Goal: Transaction & Acquisition: Obtain resource

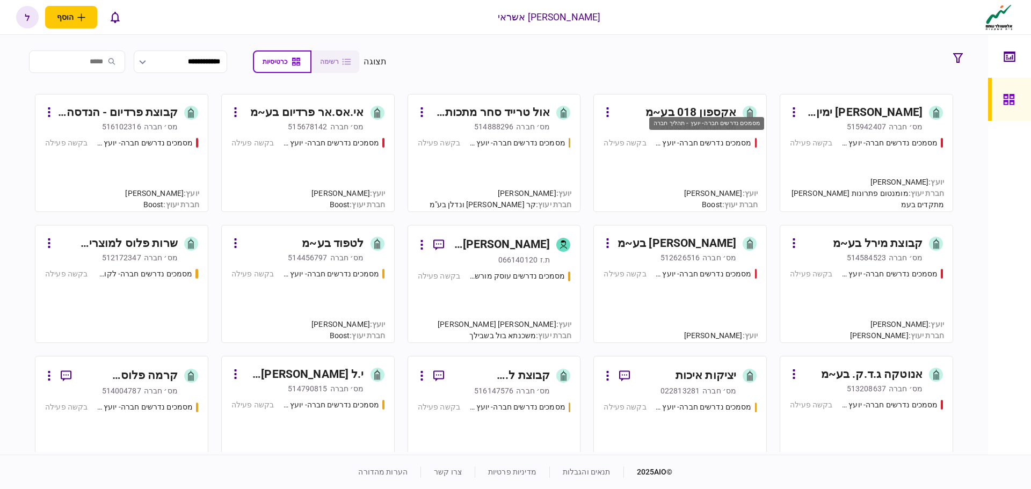
click at [702, 134] on div "מסמכים נדרשים חברה- יועץ - תהליך חברה" at bounding box center [706, 127] width 117 height 22
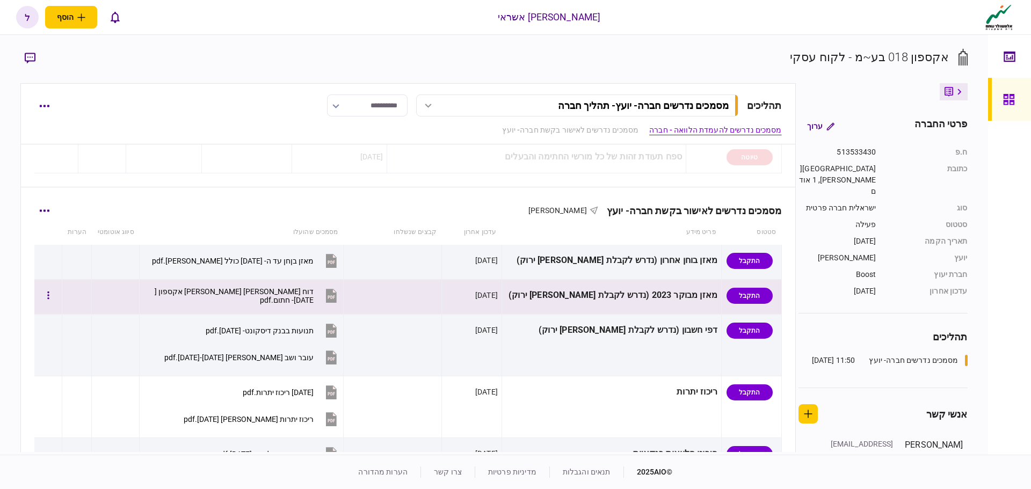
scroll to position [268, 0]
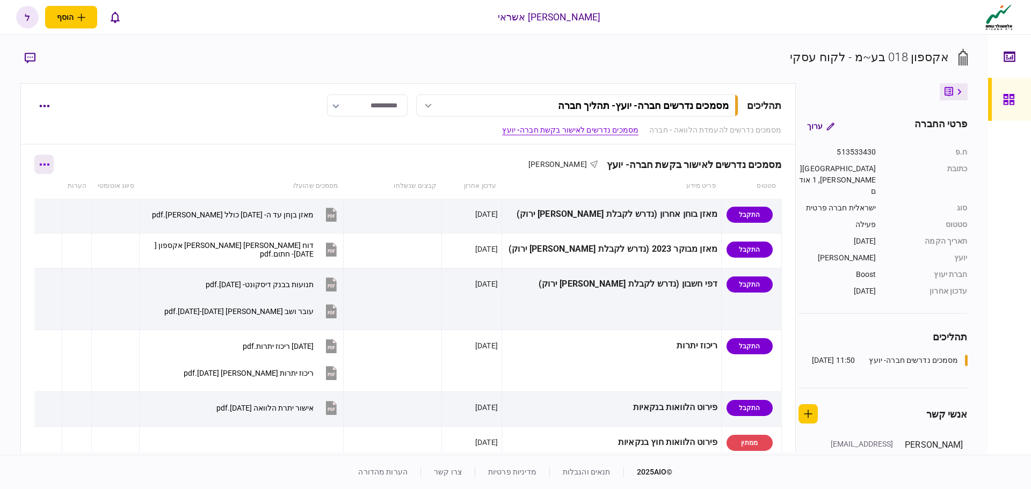
click at [47, 165] on icon "button" at bounding box center [45, 164] width 10 height 2
click at [55, 231] on span "הורד מסמכים" at bounding box center [59, 233] width 49 height 13
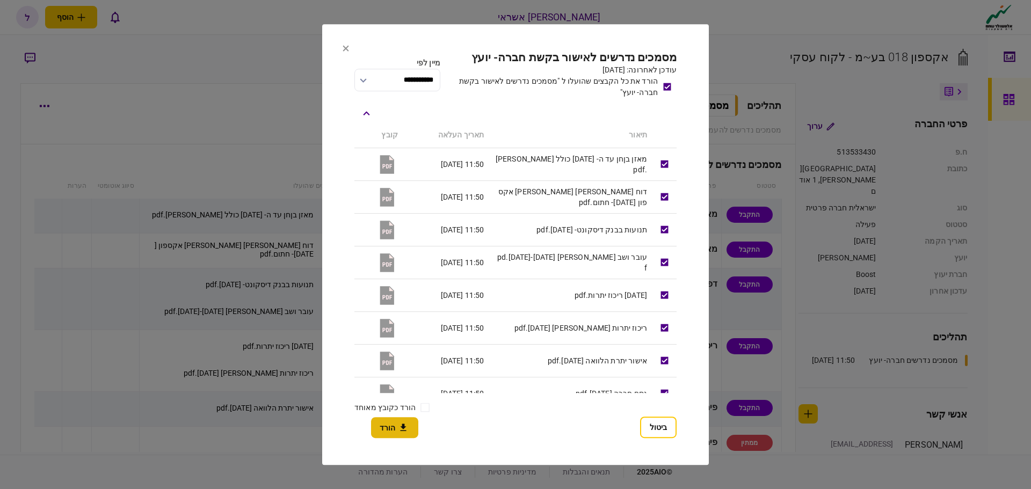
click at [385, 424] on button "הורד" at bounding box center [394, 427] width 47 height 21
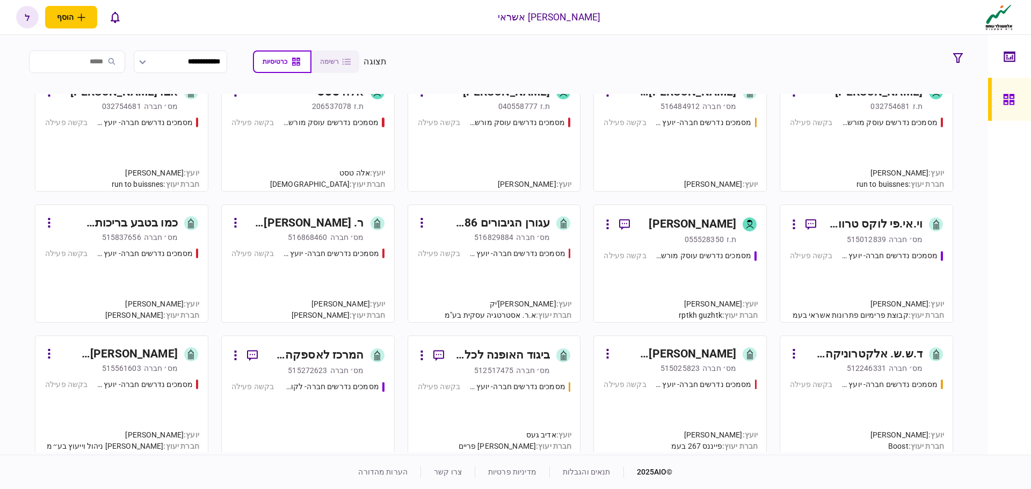
scroll to position [1718, 0]
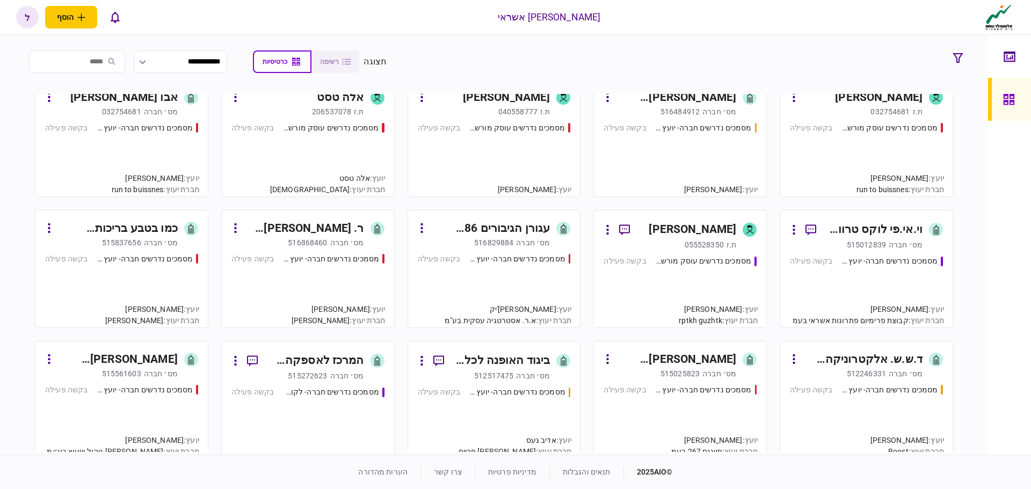
click at [99, 63] on input "search" at bounding box center [77, 61] width 96 height 23
click at [105, 63] on input "**" at bounding box center [77, 61] width 96 height 23
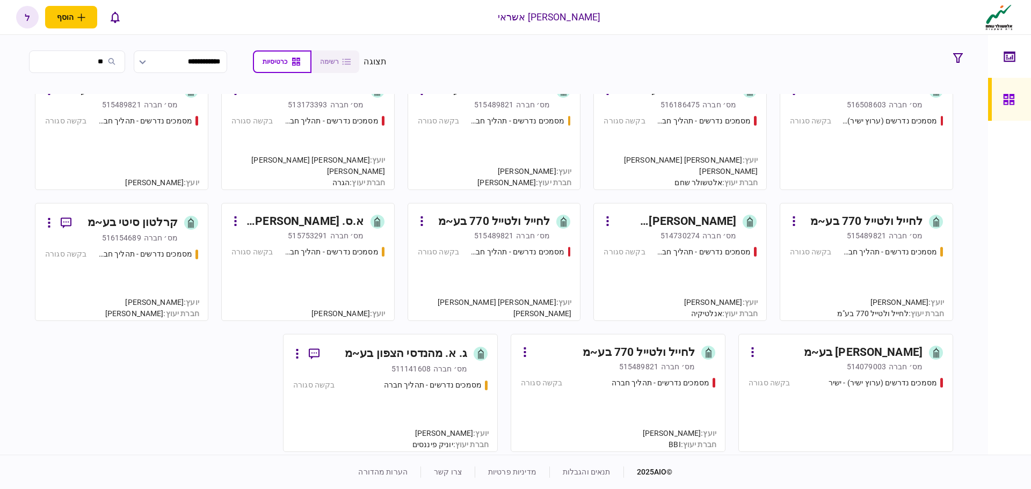
scroll to position [939, 0]
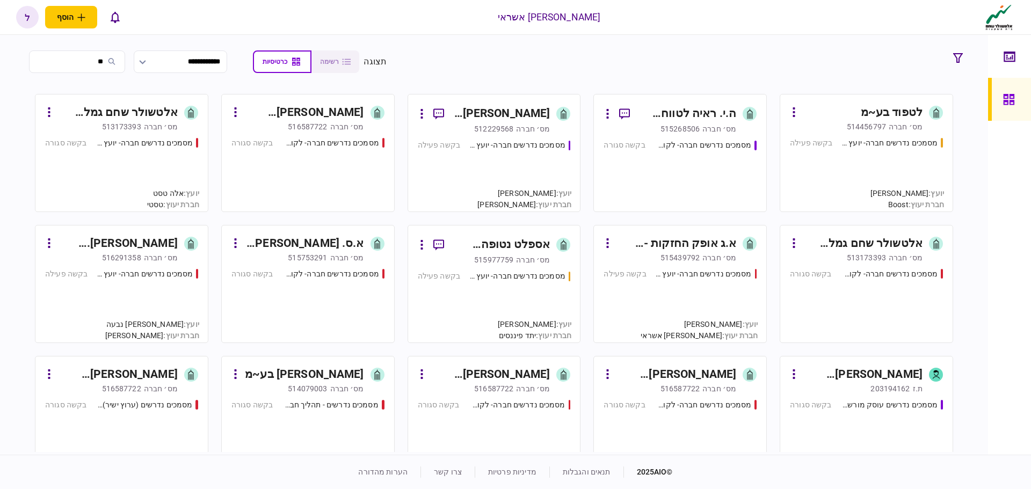
type input "*"
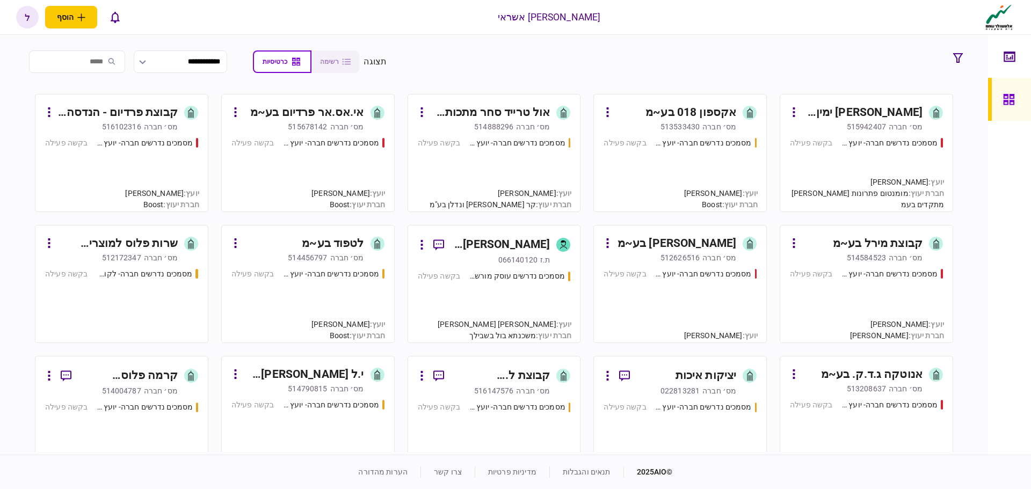
click at [35, 60] on input "search" at bounding box center [77, 61] width 96 height 23
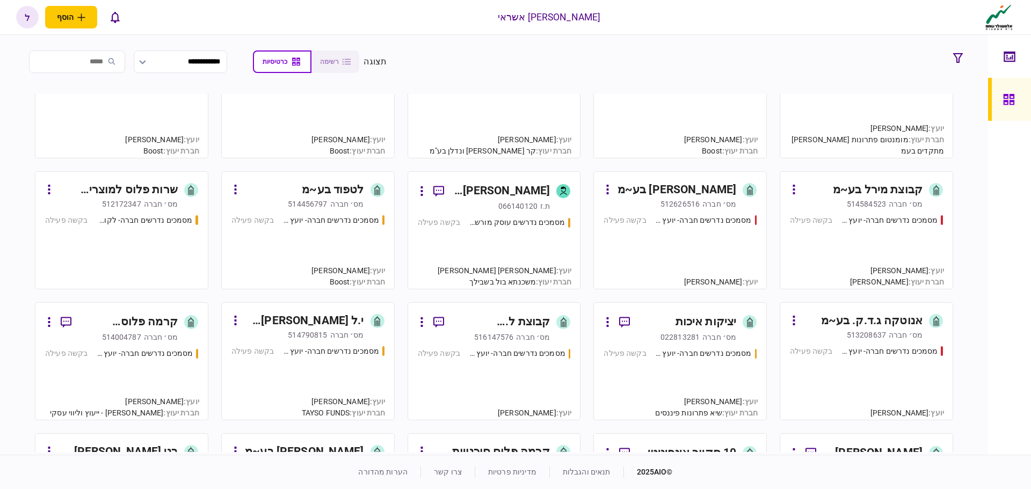
scroll to position [0, 0]
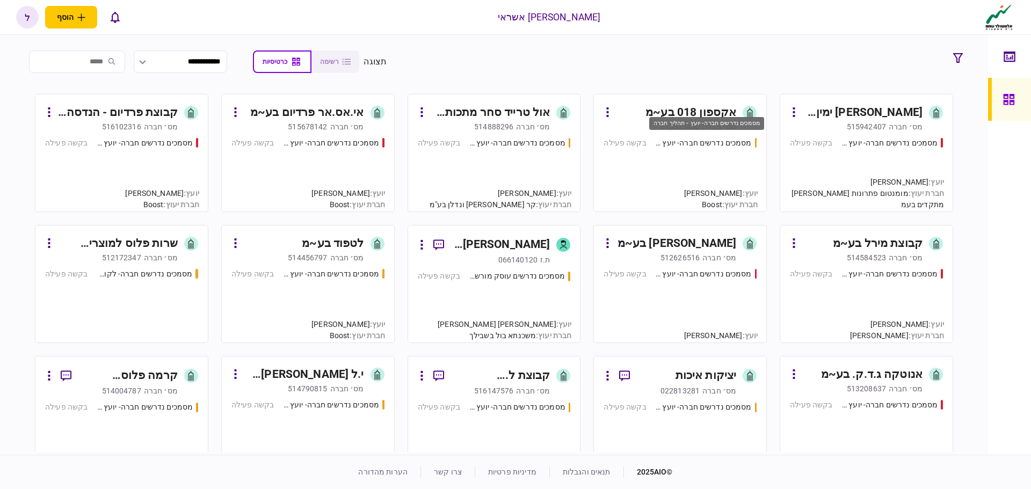
click at [691, 143] on div "מסמכים נדרשים חברה- יועץ - תהליך חברה" at bounding box center [703, 142] width 97 height 11
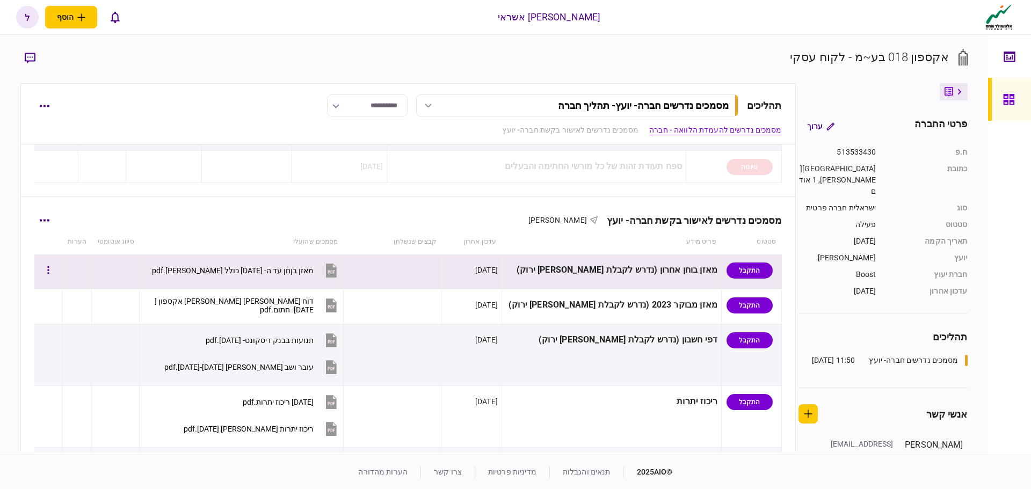
scroll to position [215, 0]
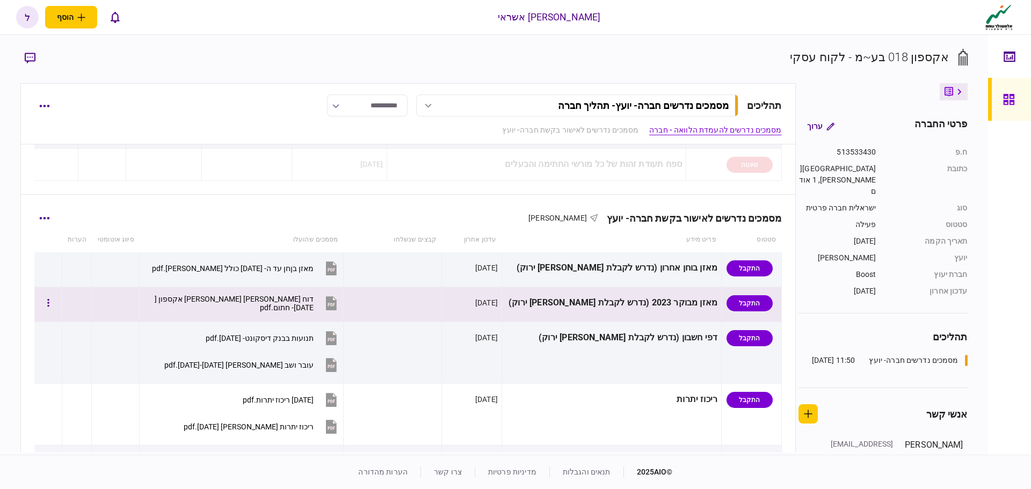
click at [335, 304] on icon at bounding box center [331, 304] width 7 height 3
click at [335, 303] on icon at bounding box center [331, 304] width 7 height 3
click at [46, 220] on button "button" at bounding box center [43, 217] width 19 height 19
click at [603, 378] on div at bounding box center [515, 244] width 1031 height 489
click at [54, 302] on button "button" at bounding box center [48, 303] width 19 height 19
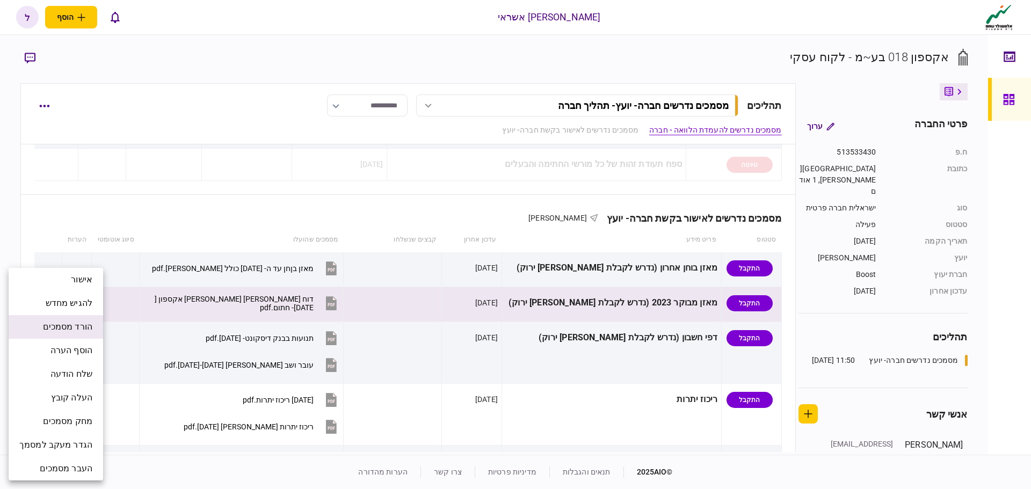
click at [75, 330] on span "הורד מסמכים" at bounding box center [67, 327] width 49 height 13
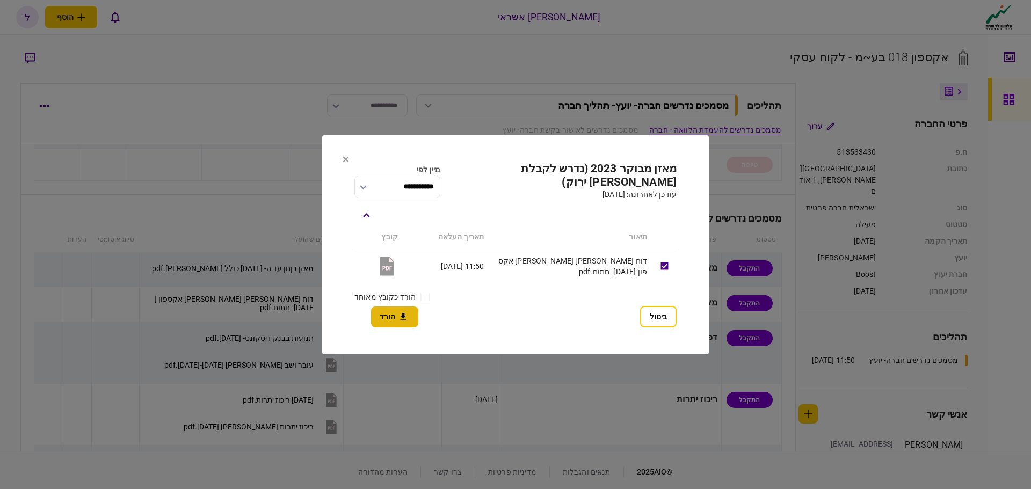
click at [388, 318] on button "הורד" at bounding box center [394, 317] width 47 height 21
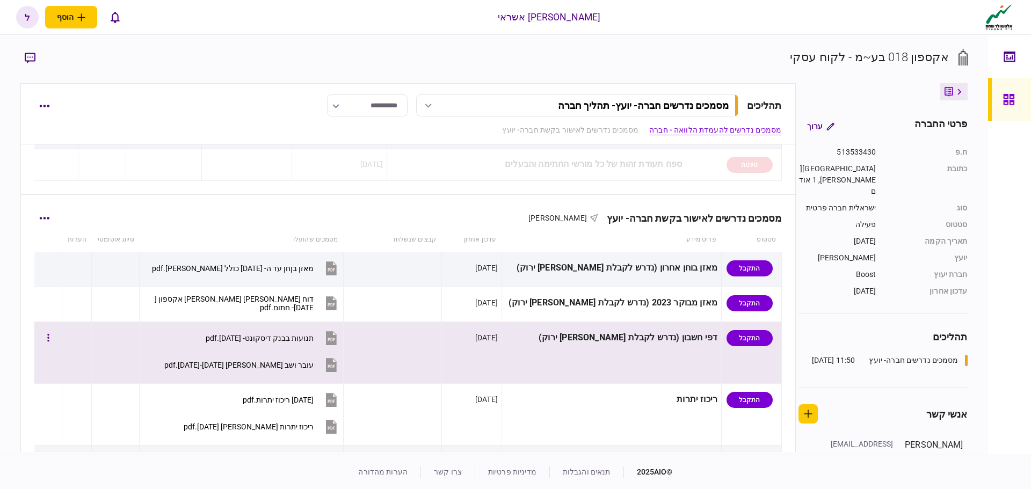
click at [337, 364] on icon at bounding box center [331, 365] width 11 height 14
